Goal: Browse casually

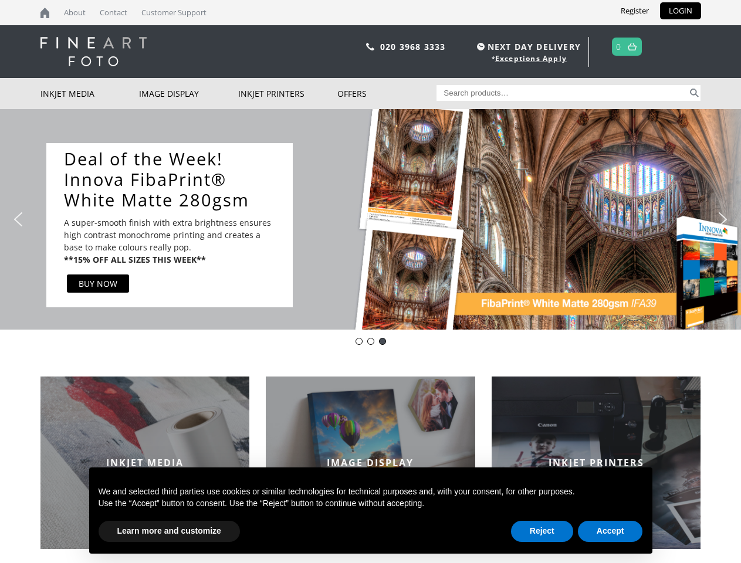
click at [370, 282] on div "Slider" at bounding box center [494, 225] width 378 height 164
click at [370, 219] on div "Slider" at bounding box center [494, 225] width 378 height 164
click at [367, 219] on div "Slider" at bounding box center [494, 225] width 378 height 164
click at [494, 225] on div "Slider" at bounding box center [494, 225] width 378 height 164
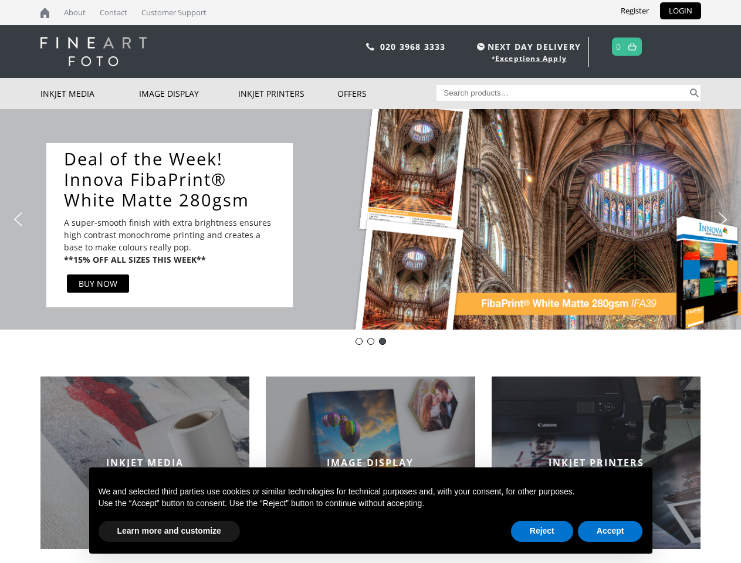
click at [18, 219] on img "previous arrow" at bounding box center [18, 219] width 19 height 19
click at [723, 219] on img "next arrow" at bounding box center [723, 219] width 19 height 19
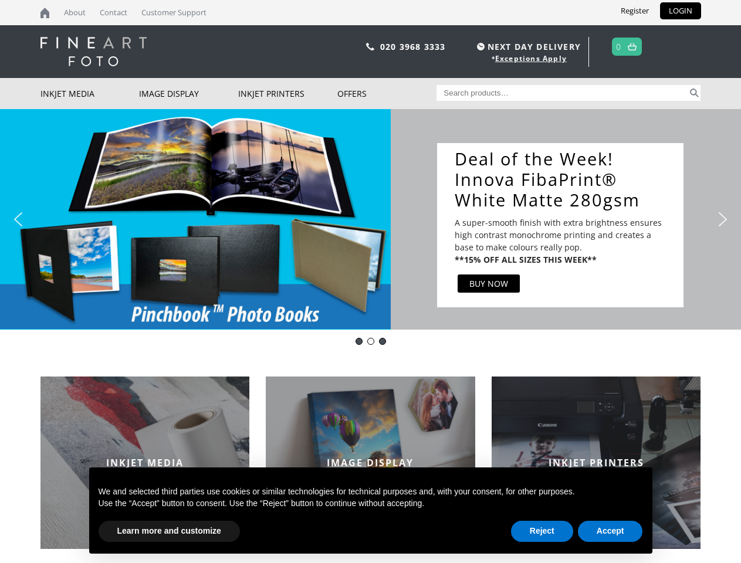
click at [359, 342] on div "Innova-general" at bounding box center [359, 341] width 7 height 7
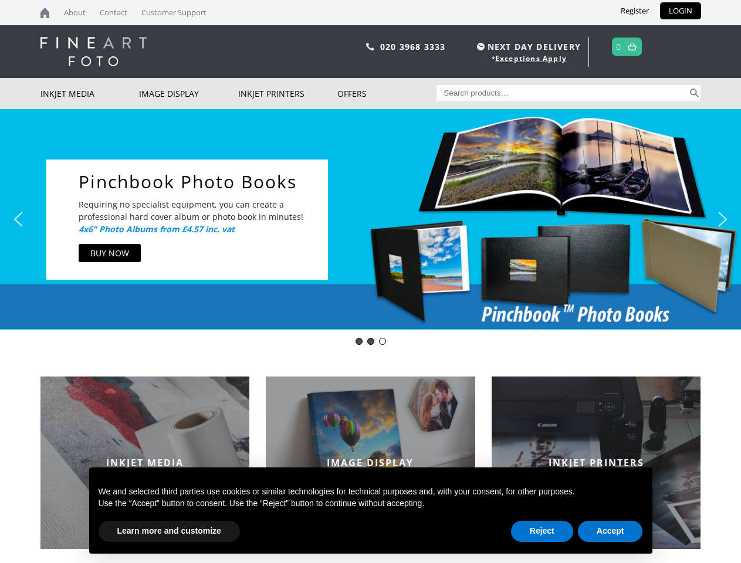
click at [371, 342] on div "pinch book" at bounding box center [370, 341] width 7 height 7
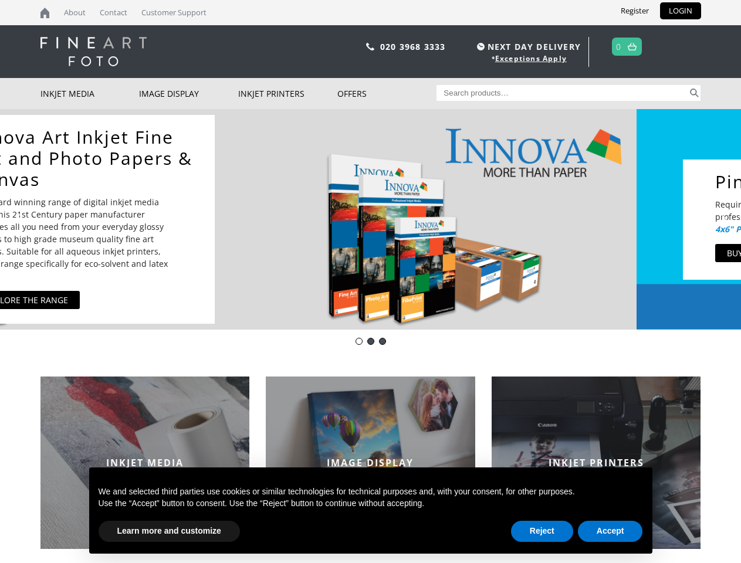
click at [383, 342] on div "DOTWEEK- IFA39" at bounding box center [382, 341] width 7 height 7
